Goal: Check status: Check status

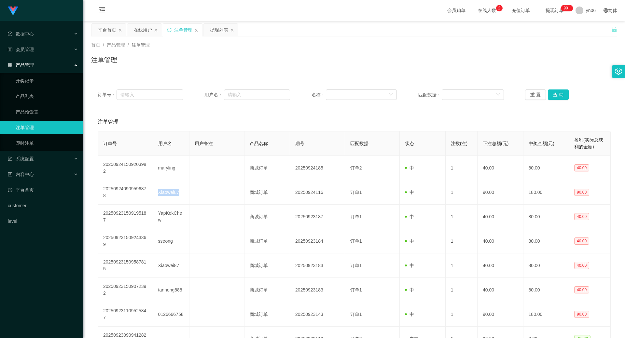
scroll to position [33, 0]
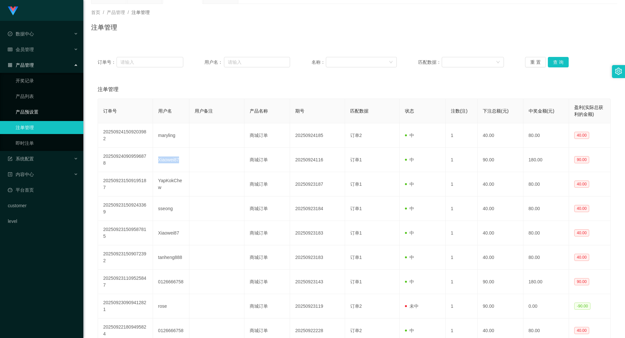
click at [40, 116] on link "产品预设置" at bounding box center [47, 112] width 63 height 13
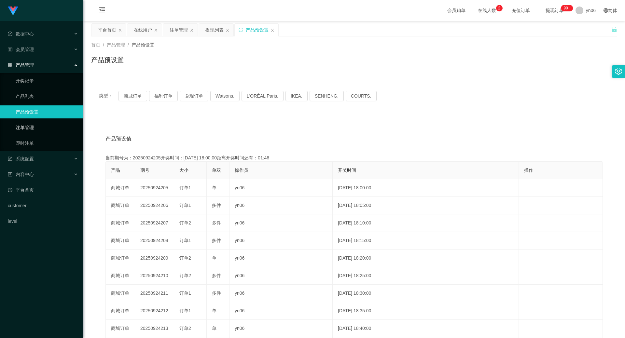
click at [34, 126] on link "注单管理" at bounding box center [47, 127] width 63 height 13
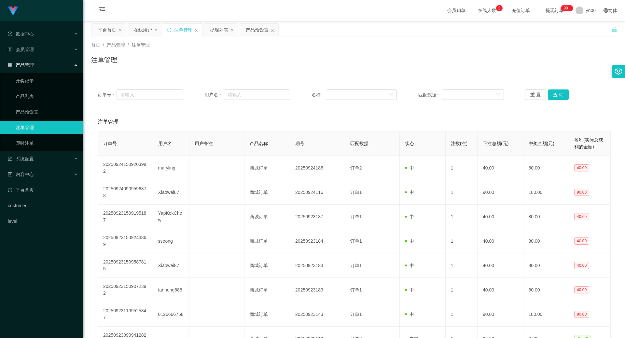
click at [34, 126] on link "注单管理" at bounding box center [47, 127] width 63 height 13
click at [29, 140] on link "即时注单" at bounding box center [47, 143] width 63 height 13
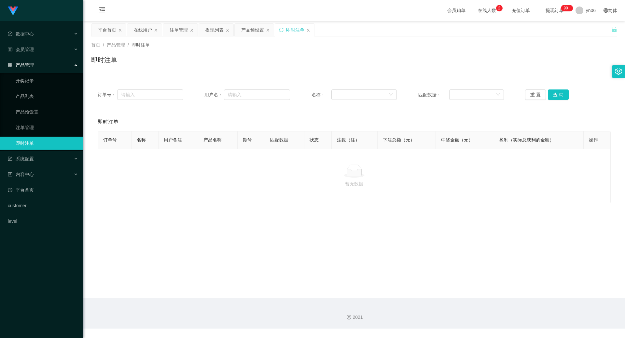
click at [29, 140] on link "即时注单" at bounding box center [47, 143] width 63 height 13
click at [45, 144] on link "即时注单" at bounding box center [47, 143] width 63 height 13
click at [34, 130] on link "注单管理" at bounding box center [47, 127] width 63 height 13
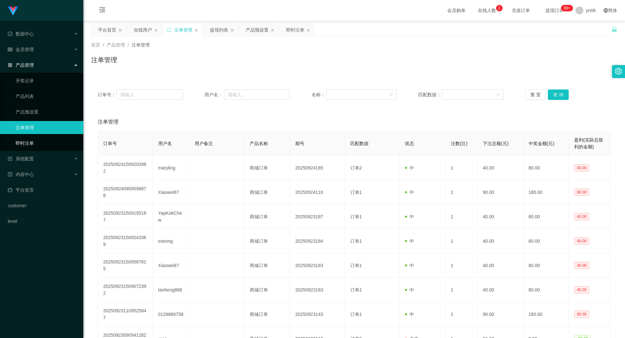
click at [29, 138] on link "即时注单" at bounding box center [47, 143] width 63 height 13
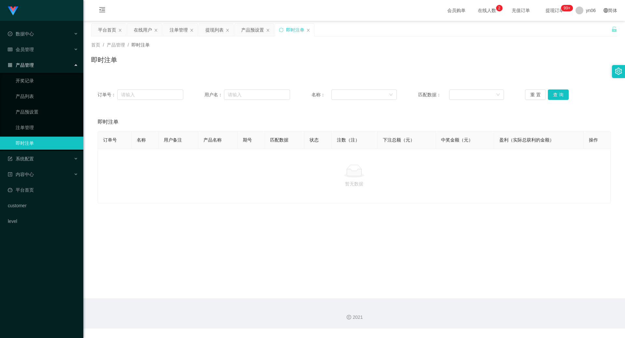
click at [29, 138] on link "即时注单" at bounding box center [47, 143] width 63 height 13
click at [31, 127] on link "注单管理" at bounding box center [47, 127] width 63 height 13
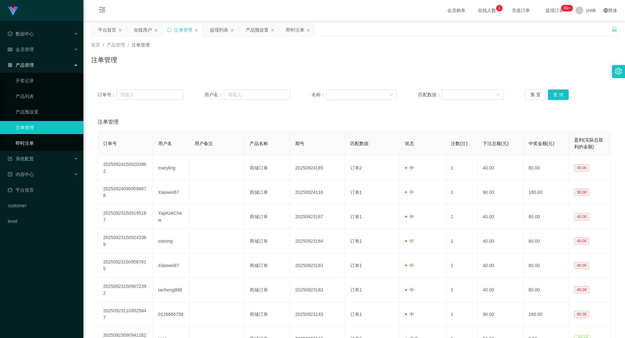
click at [22, 143] on link "即时注单" at bounding box center [47, 143] width 63 height 13
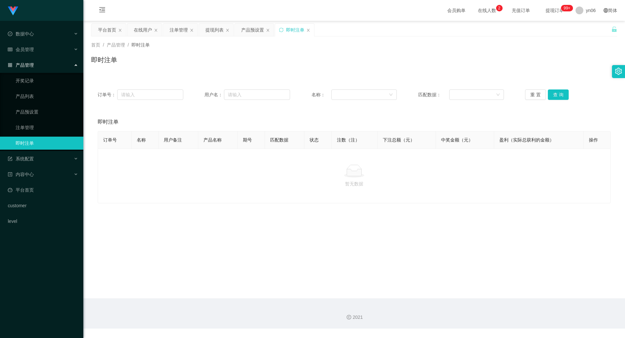
click at [39, 144] on link "即时注单" at bounding box center [47, 143] width 63 height 13
click at [34, 126] on link "注单管理" at bounding box center [47, 127] width 63 height 13
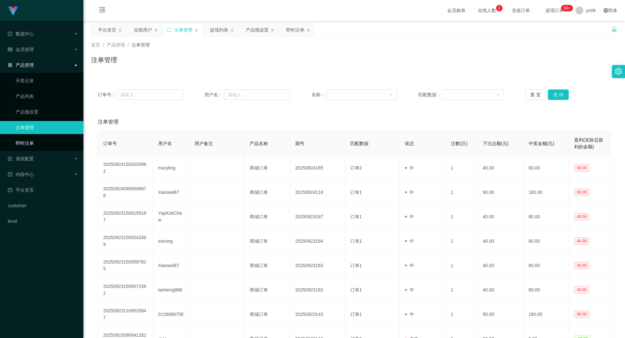
click at [30, 140] on link "即时注单" at bounding box center [47, 143] width 63 height 13
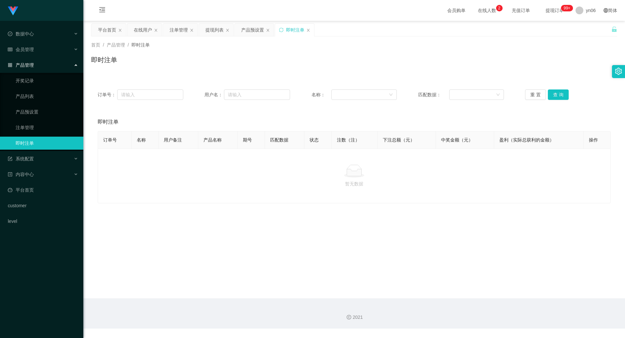
click at [30, 140] on link "即时注单" at bounding box center [47, 143] width 63 height 13
click at [30, 81] on link "开奖记录" at bounding box center [47, 80] width 63 height 13
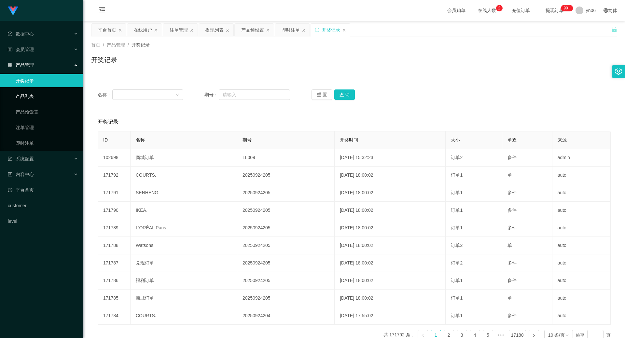
click at [32, 95] on link "产品列表" at bounding box center [47, 96] width 63 height 13
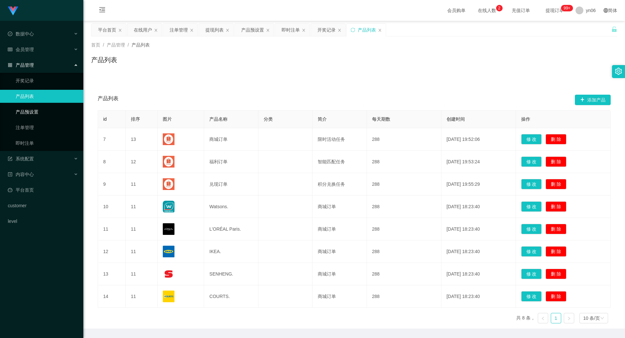
click at [34, 110] on link "产品预设置" at bounding box center [47, 112] width 63 height 13
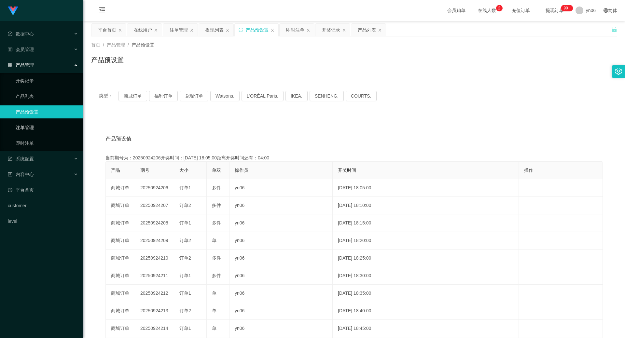
click at [33, 124] on link "注单管理" at bounding box center [47, 127] width 63 height 13
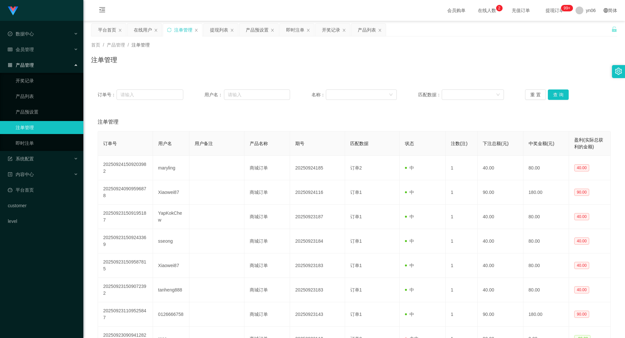
click at [33, 124] on link "注单管理" at bounding box center [47, 127] width 63 height 13
click at [31, 123] on link "注单管理" at bounding box center [47, 127] width 63 height 13
click at [21, 125] on link "注单管理" at bounding box center [47, 127] width 63 height 13
click at [27, 142] on link "即时注单" at bounding box center [47, 143] width 63 height 13
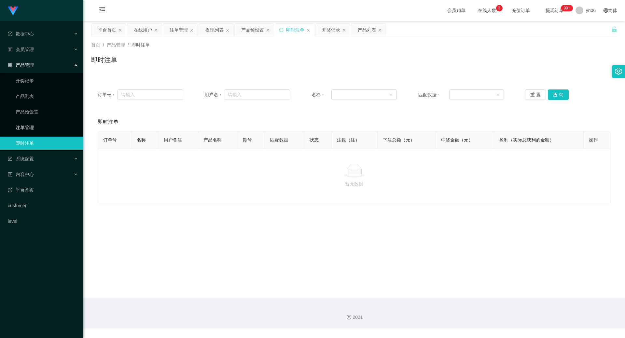
click at [37, 126] on link "注单管理" at bounding box center [47, 127] width 63 height 13
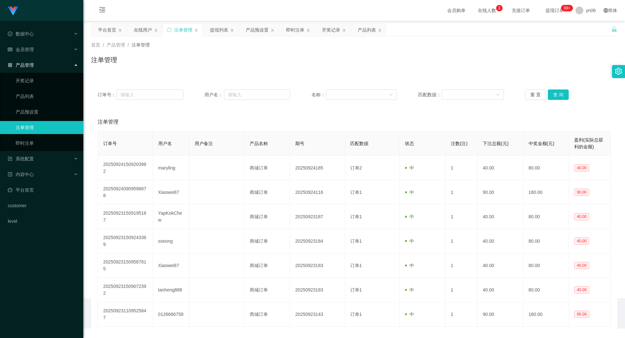
click at [34, 41] on li "数据中心" at bounding box center [41, 34] width 83 height 14
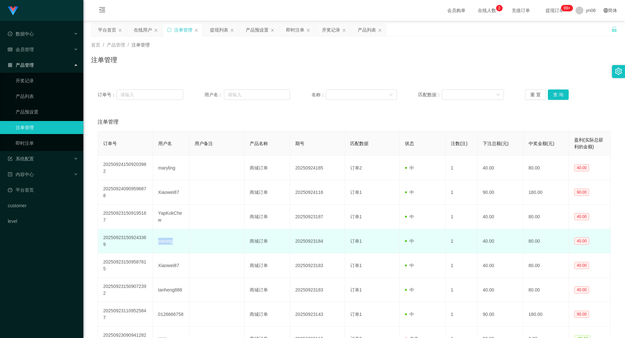
drag, startPoint x: 158, startPoint y: 240, endPoint x: 173, endPoint y: 241, distance: 14.7
click at [173, 241] on td "sseong" at bounding box center [171, 241] width 36 height 24
copy td "sseong"
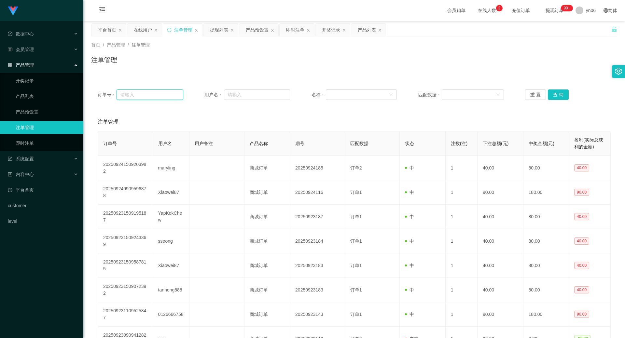
click at [153, 91] on input "text" at bounding box center [150, 95] width 66 height 10
click at [232, 96] on input "text" at bounding box center [257, 95] width 66 height 10
paste input "sseong"
type input "sseong"
click at [555, 91] on button "查 询" at bounding box center [558, 95] width 21 height 10
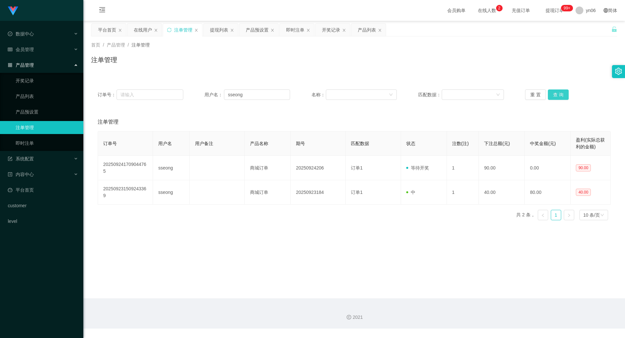
click at [562, 96] on button "查 询" at bounding box center [558, 95] width 21 height 10
click at [23, 140] on link "即时注单" at bounding box center [47, 143] width 63 height 13
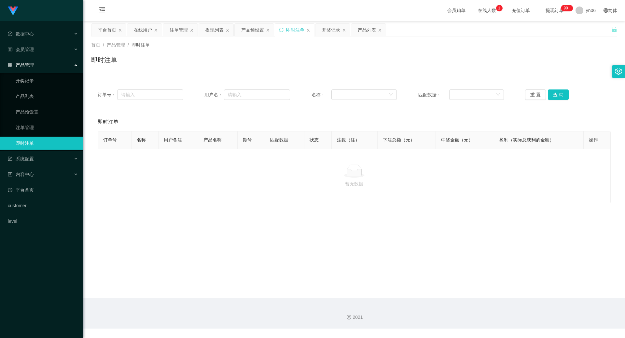
click at [23, 140] on link "即时注单" at bounding box center [47, 143] width 63 height 13
click at [31, 127] on link "注单管理" at bounding box center [47, 127] width 63 height 13
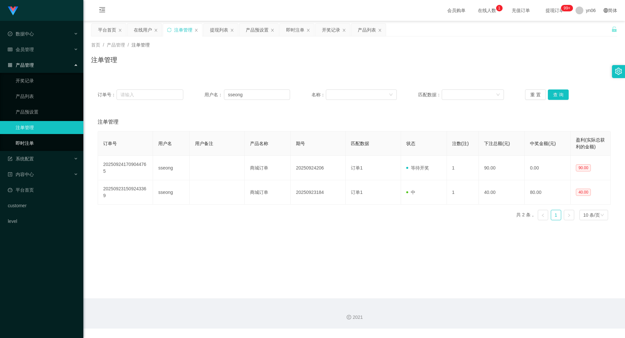
click at [32, 140] on link "即时注单" at bounding box center [47, 143] width 63 height 13
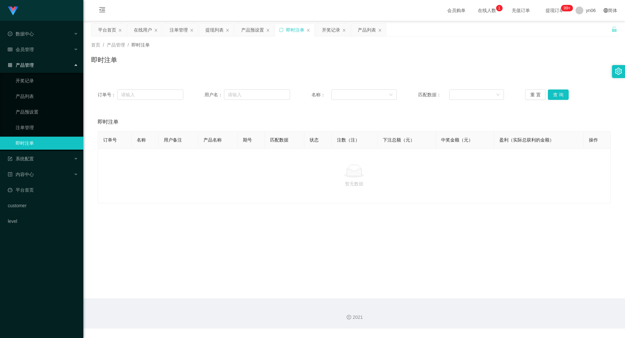
click at [38, 140] on link "即时注单" at bounding box center [47, 143] width 63 height 13
click at [41, 130] on link "注单管理" at bounding box center [47, 127] width 63 height 13
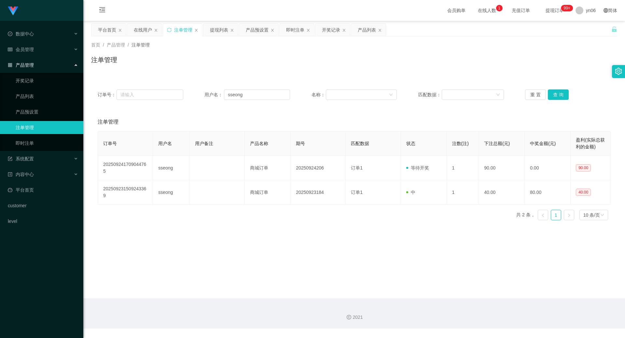
click at [41, 130] on link "注单管理" at bounding box center [47, 127] width 63 height 13
drag, startPoint x: 249, startPoint y: 99, endPoint x: 199, endPoint y: 94, distance: 50.1
click at [187, 93] on div "订单号： 用户名： sseong 名称： 匹配数据： 重 置 查 询" at bounding box center [354, 95] width 513 height 10
click at [562, 96] on button "查 询" at bounding box center [558, 95] width 21 height 10
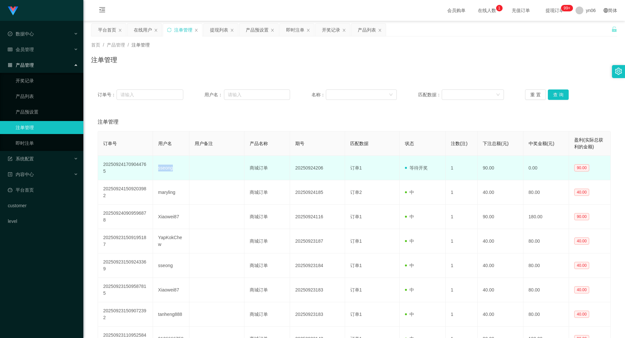
drag, startPoint x: 157, startPoint y: 165, endPoint x: 175, endPoint y: 169, distance: 18.6
click at [175, 169] on td "sseong" at bounding box center [171, 168] width 36 height 24
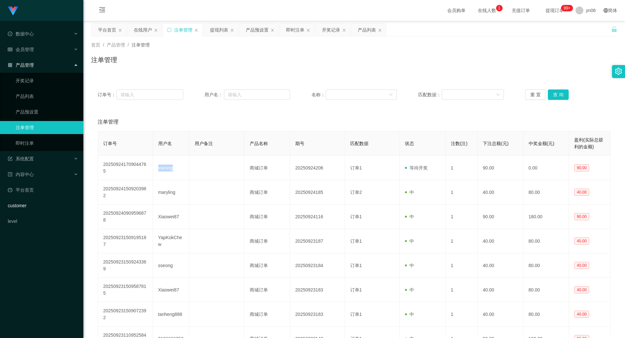
copy td "sseong"
